Goal: Transaction & Acquisition: Purchase product/service

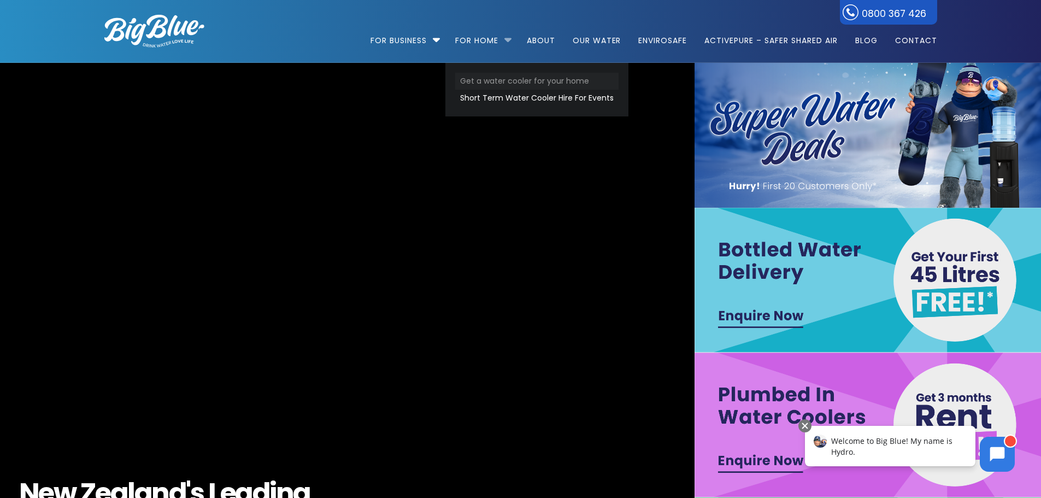
click at [492, 82] on link "Get a water cooler for your home" at bounding box center [536, 81] width 163 height 17
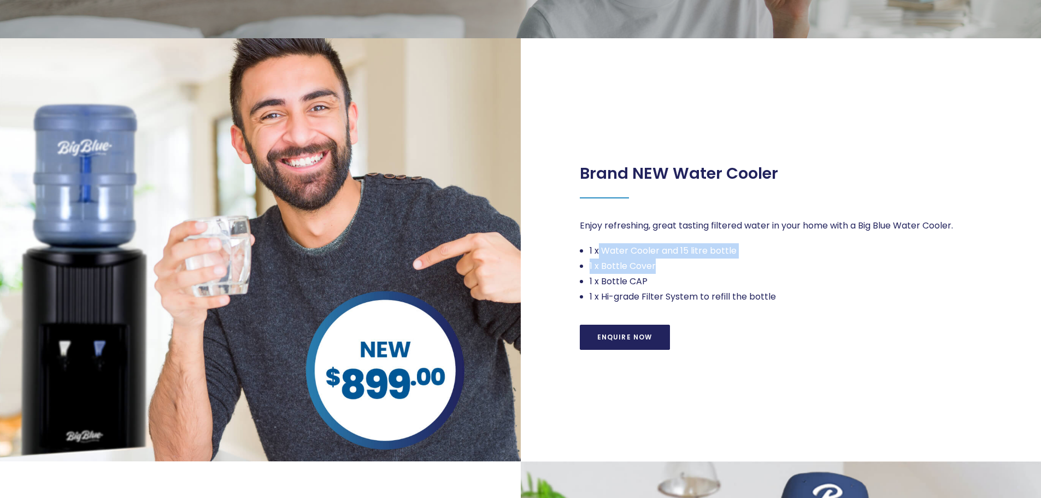
drag, startPoint x: 608, startPoint y: 242, endPoint x: 680, endPoint y: 262, distance: 75.3
click at [680, 262] on div "Enjoy refreshing, great tasting filtered water in your home with a Big Blue Wat…" at bounding box center [781, 261] width 403 height 86
click at [685, 281] on li "1 x Bottle CAP" at bounding box center [787, 281] width 394 height 15
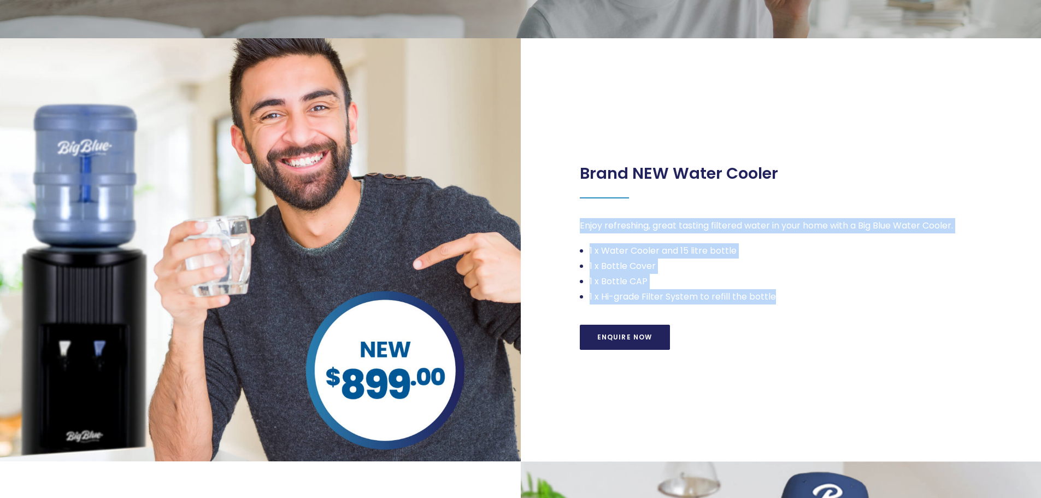
drag, startPoint x: 784, startPoint y: 299, endPoint x: 575, endPoint y: 225, distance: 221.3
click at [575, 225] on div "Brand NEW Water Cooler Enjoy refreshing, great tasting filtered water in your h…" at bounding box center [781, 249] width 521 height 423
click at [621, 287] on li "1 x Bottle CAP" at bounding box center [787, 281] width 394 height 15
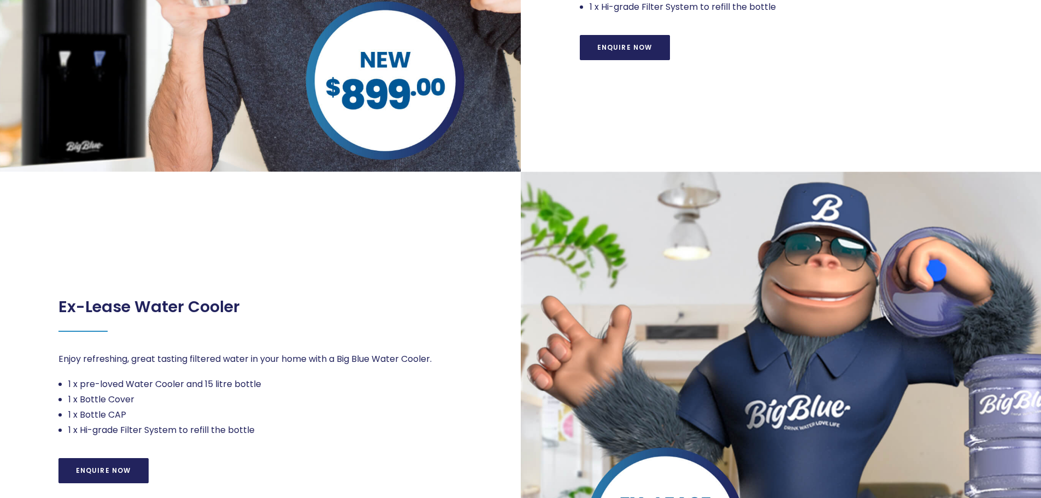
scroll to position [710, 0]
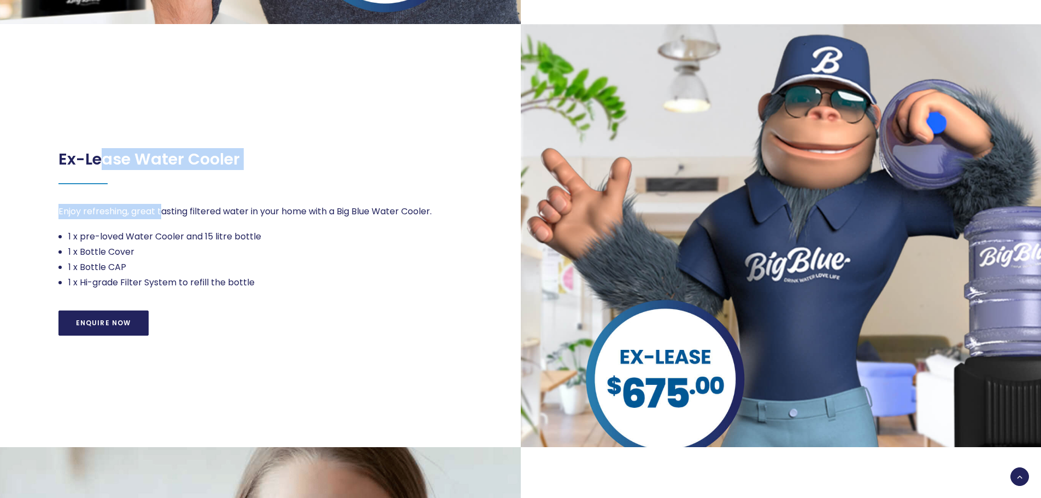
drag, startPoint x: 100, startPoint y: 156, endPoint x: 162, endPoint y: 201, distance: 76.7
click at [162, 201] on div "Ex-Lease Water Cooler Enjoy refreshing, great tasting filtered water in your ho…" at bounding box center [259, 236] width 403 height 202
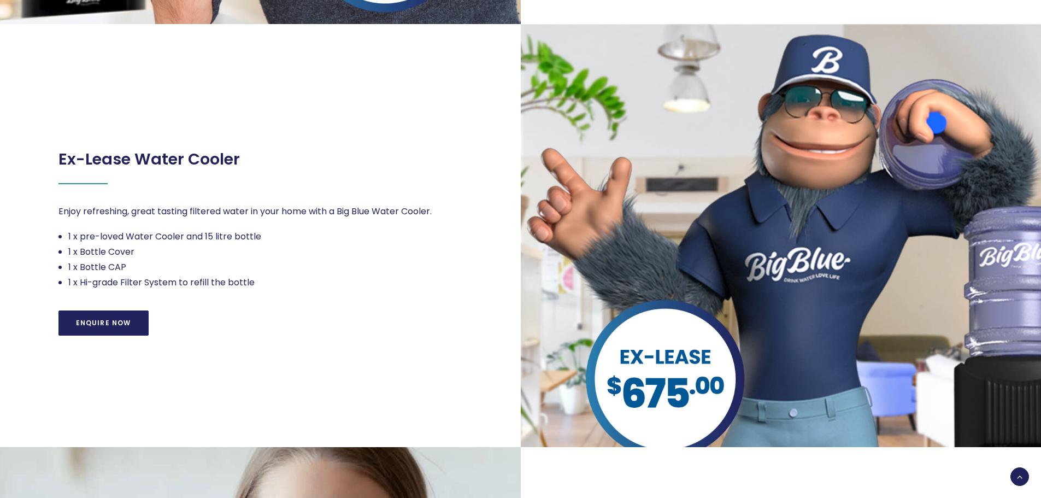
click at [187, 243] on li "1 x pre-loved Water Cooler and 15 litre bottle" at bounding box center [265, 236] width 394 height 15
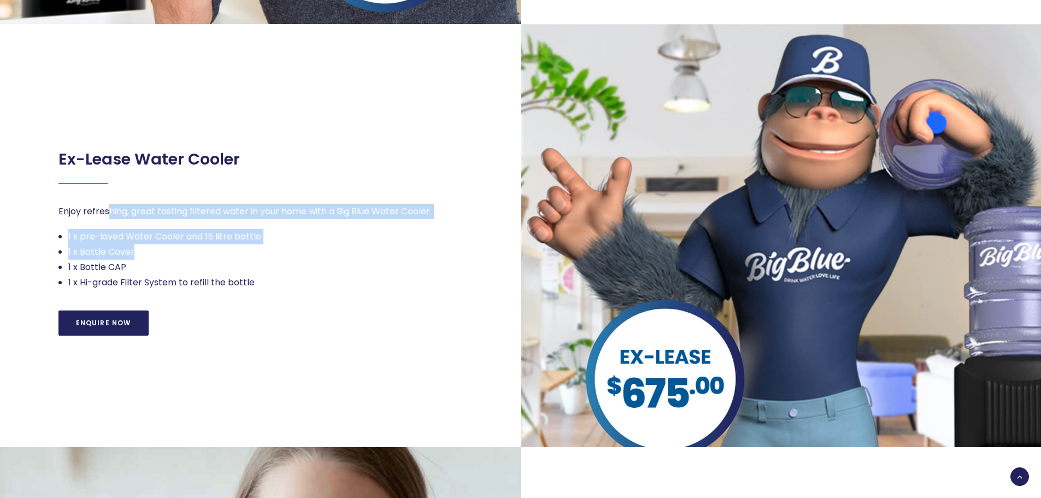
drag, startPoint x: 191, startPoint y: 255, endPoint x: 106, endPoint y: 191, distance: 105.8
click at [106, 191] on div "Ex-Lease Water Cooler Enjoy refreshing, great tasting filtered water in your ho…" at bounding box center [259, 236] width 403 height 202
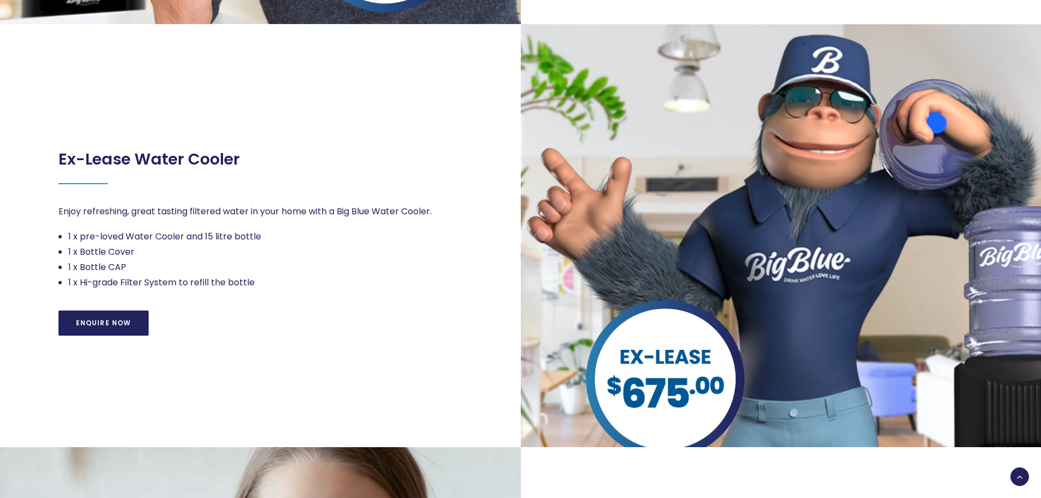
click at [173, 269] on li "1 x Bottle CAP" at bounding box center [265, 267] width 394 height 15
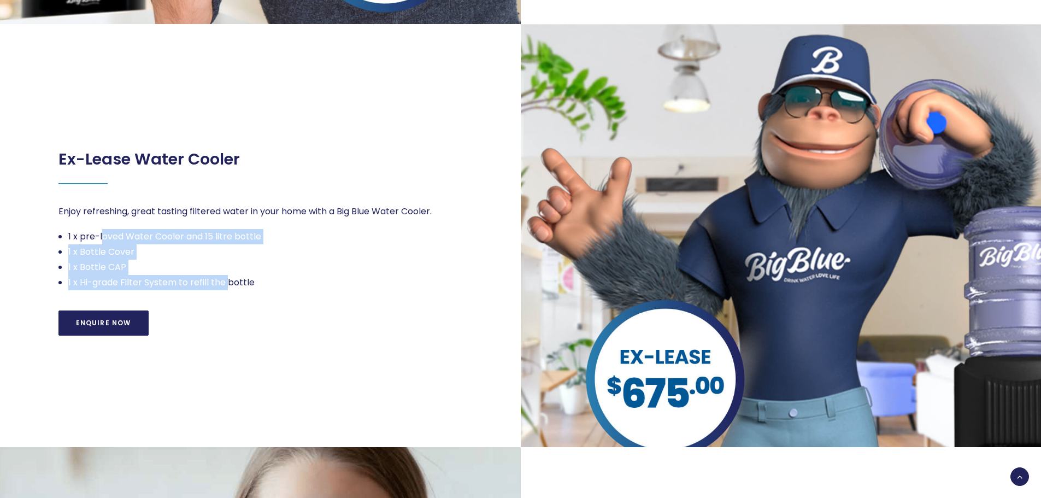
drag, startPoint x: 208, startPoint y: 264, endPoint x: 102, endPoint y: 226, distance: 112.7
click at [102, 226] on div "Enjoy refreshing, great tasting filtered water in your home with a Big Blue Wat…" at bounding box center [259, 247] width 403 height 86
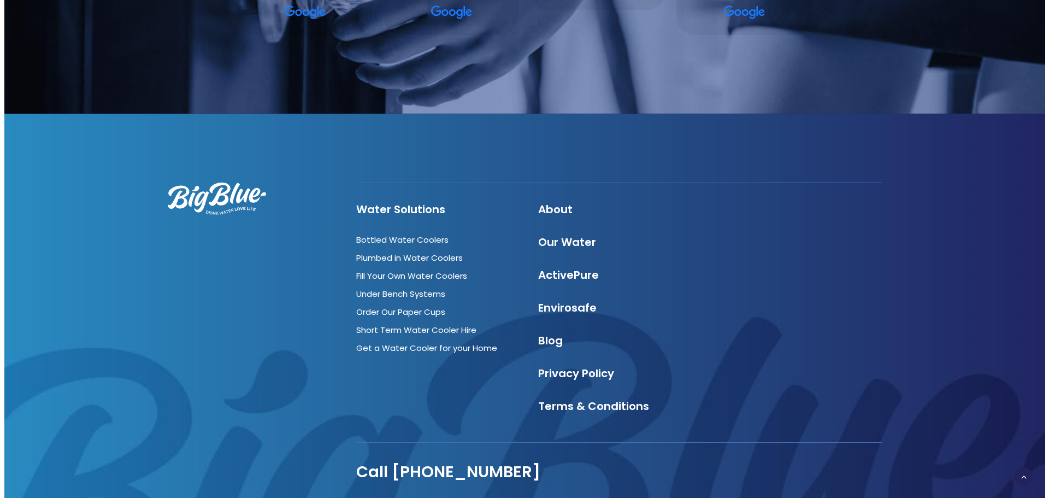
scroll to position [1929, 0]
